Goal: Information Seeking & Learning: Learn about a topic

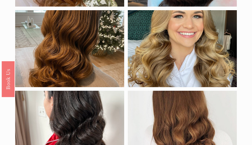
scroll to position [622, 0]
